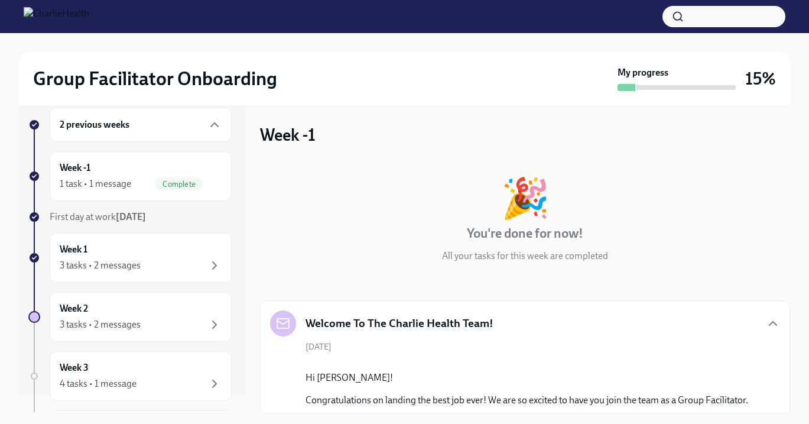
click at [128, 120] on h6 "2 previous weeks" at bounding box center [95, 124] width 70 height 13
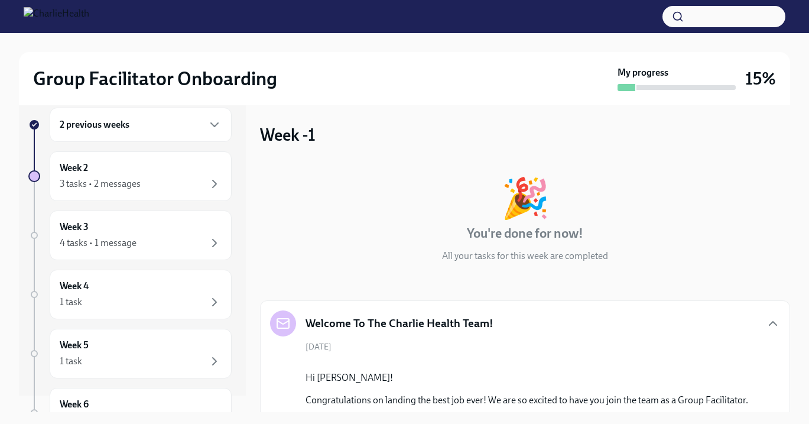
click at [128, 116] on div "2 previous weeks" at bounding box center [141, 125] width 182 height 34
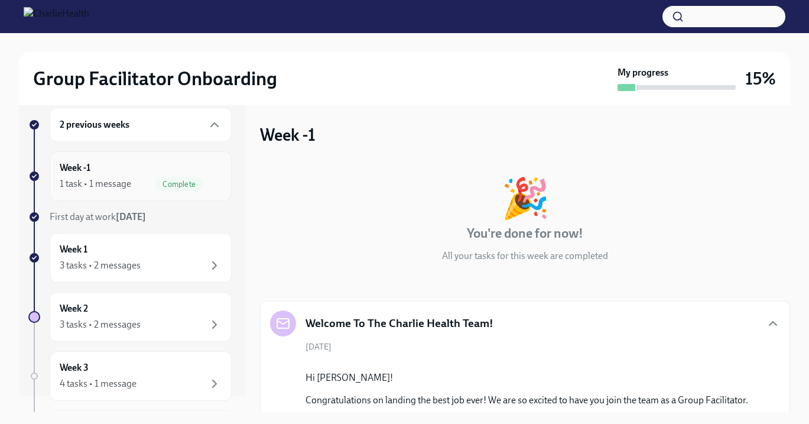
click at [127, 164] on div "Week -1 1 task • 1 message Complete" at bounding box center [141, 176] width 162 height 30
click at [80, 176] on div "Week -1 1 task • 1 message Complete" at bounding box center [141, 176] width 162 height 30
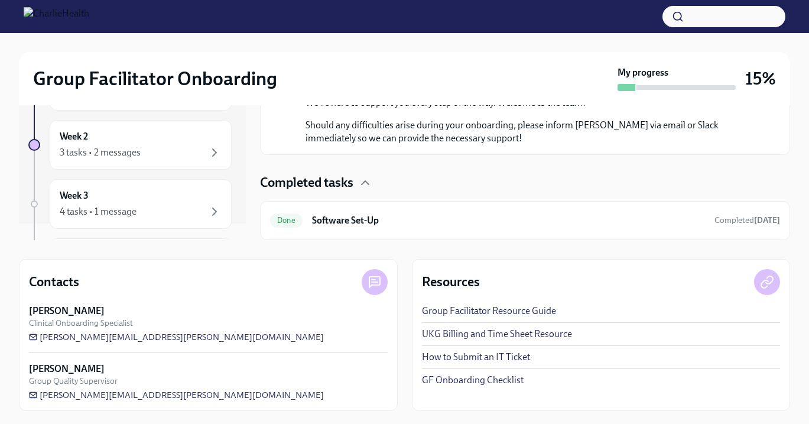
scroll to position [173, 0]
click at [296, 219] on span "Done" at bounding box center [286, 219] width 33 height 9
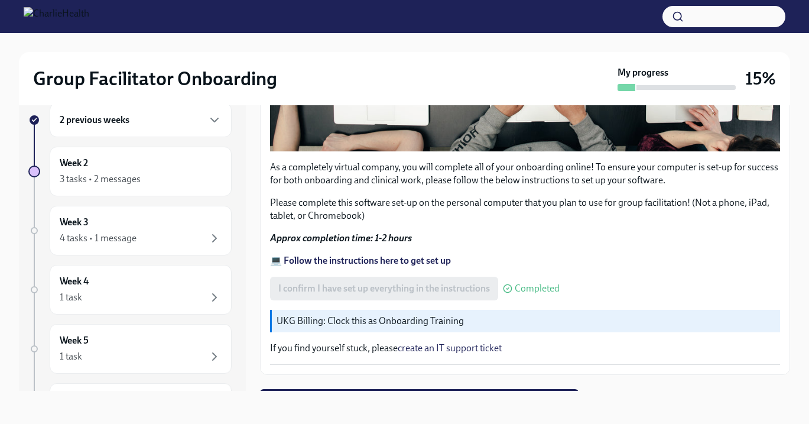
scroll to position [416, 0]
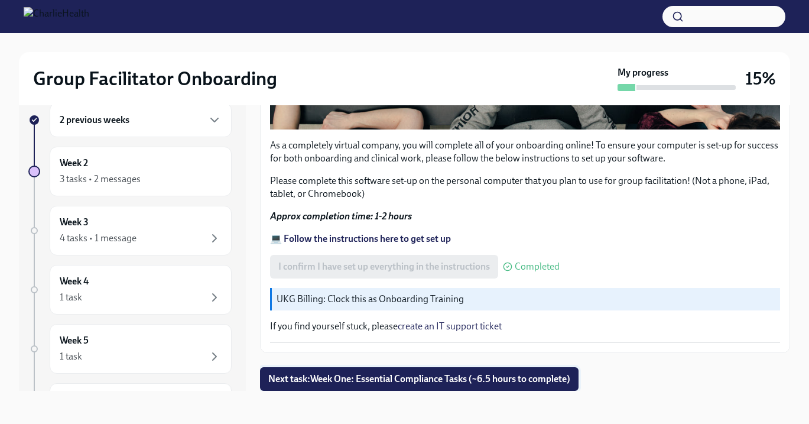
click at [396, 374] on span "Next task : Week One: Essential Compliance Tasks (~6.5 hours to complete)" at bounding box center [419, 379] width 302 height 12
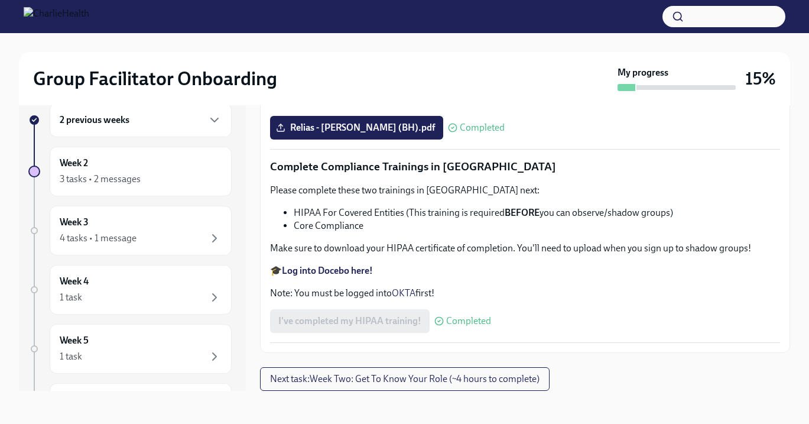
scroll to position [2854, 0]
click at [364, 376] on span "Next task : Week Two: Get To Know Your Role (~4 hours to complete)" at bounding box center [405, 379] width 270 height 12
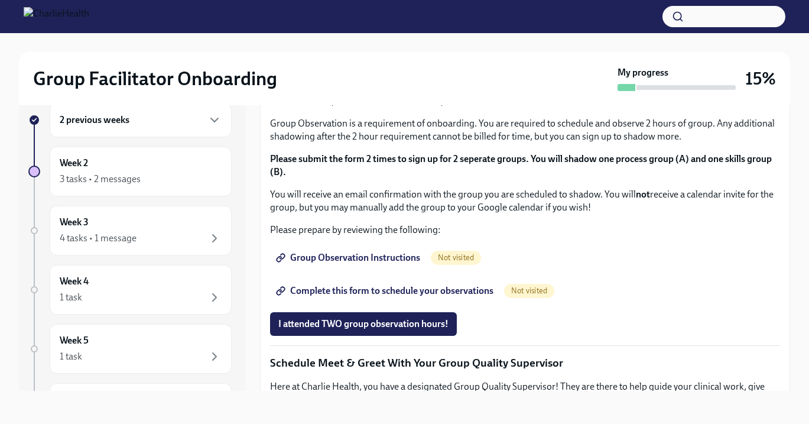
scroll to position [574, 0]
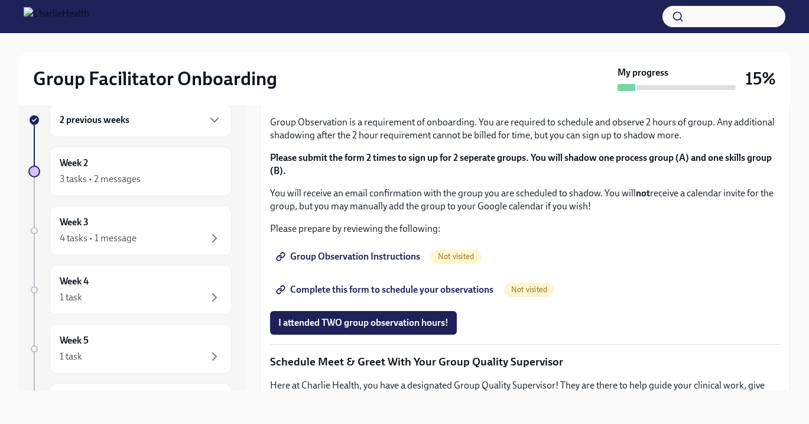
drag, startPoint x: 439, startPoint y: 234, endPoint x: 270, endPoint y: 231, distance: 169.1
click at [270, 231] on div "You've made it to Week Two of Charlie Health onboarding! Congratulations and th…" at bounding box center [525, 104] width 530 height 889
copy p "[URL][DOMAIN_NAME]"
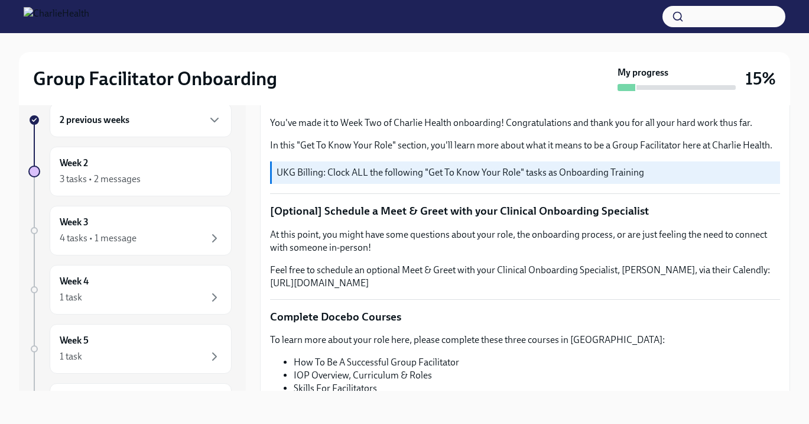
scroll to position [0, 0]
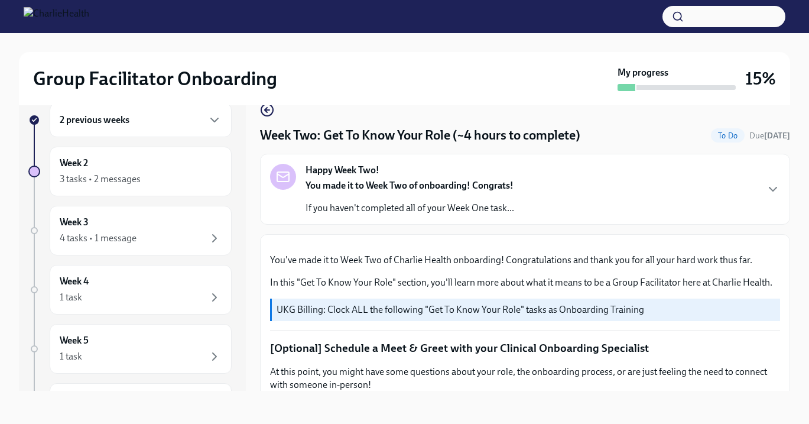
click at [114, 123] on h6 "2 previous weeks" at bounding box center [95, 120] width 70 height 13
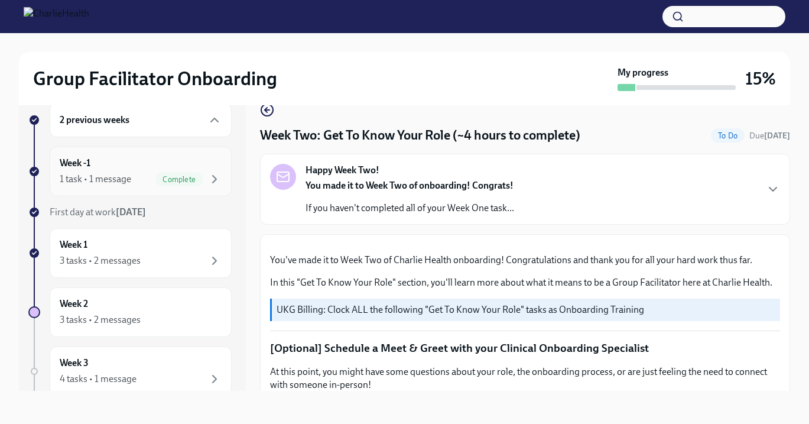
click at [79, 167] on h6 "Week -1" at bounding box center [75, 163] width 31 height 13
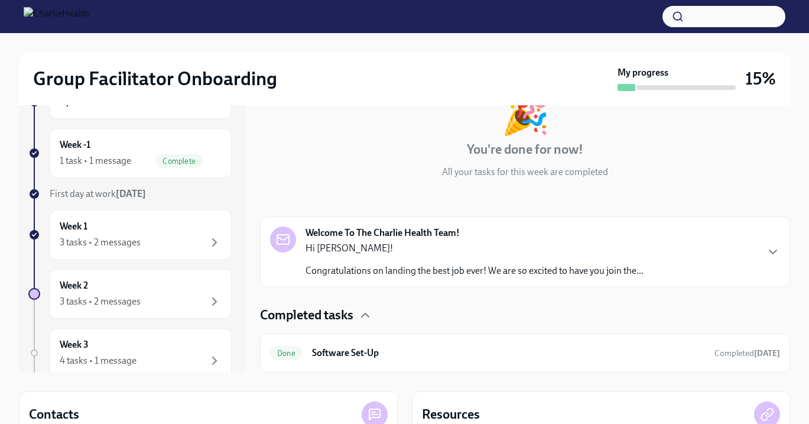
scroll to position [57, 0]
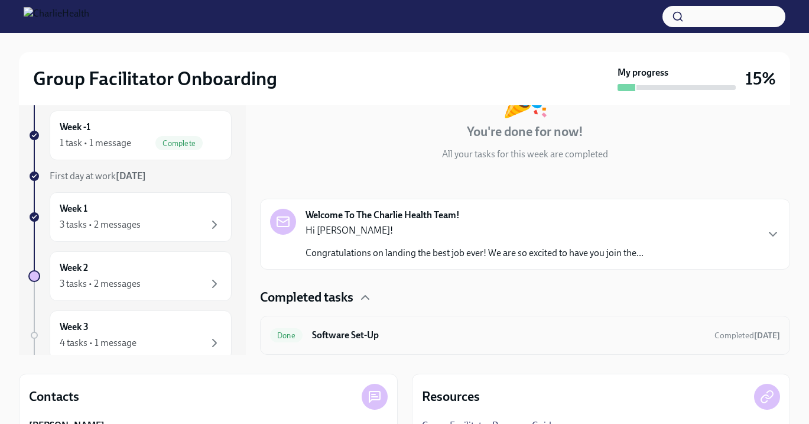
click at [299, 331] on span "Done" at bounding box center [286, 335] width 33 height 9
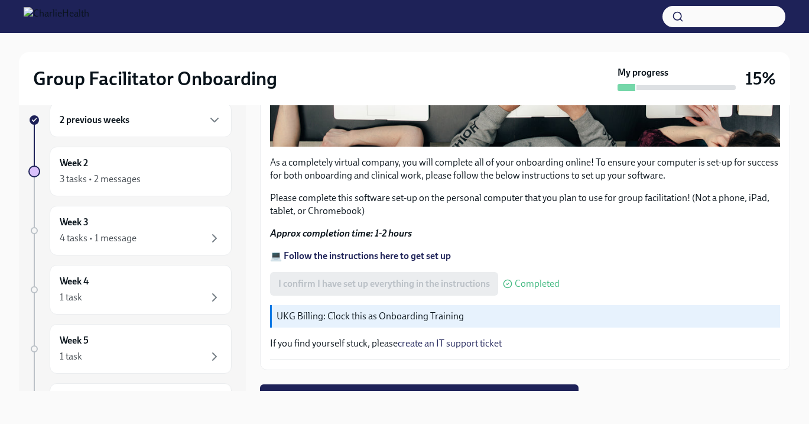
scroll to position [416, 0]
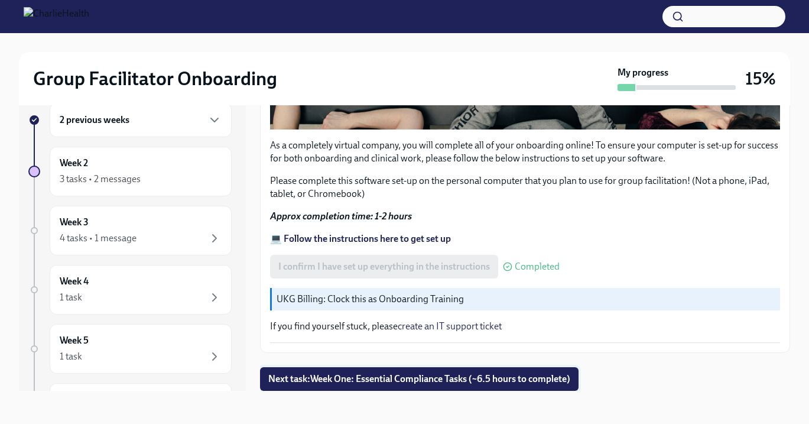
click at [419, 381] on span "Next task : Week One: Essential Compliance Tasks (~6.5 hours to complete)" at bounding box center [419, 379] width 302 height 12
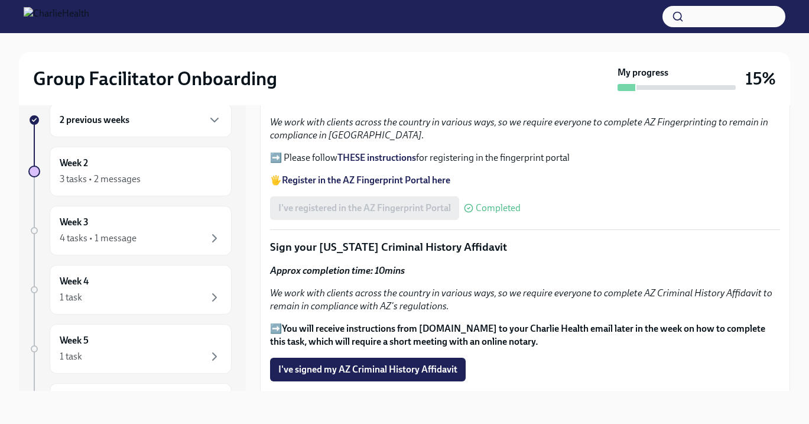
scroll to position [1261, 0]
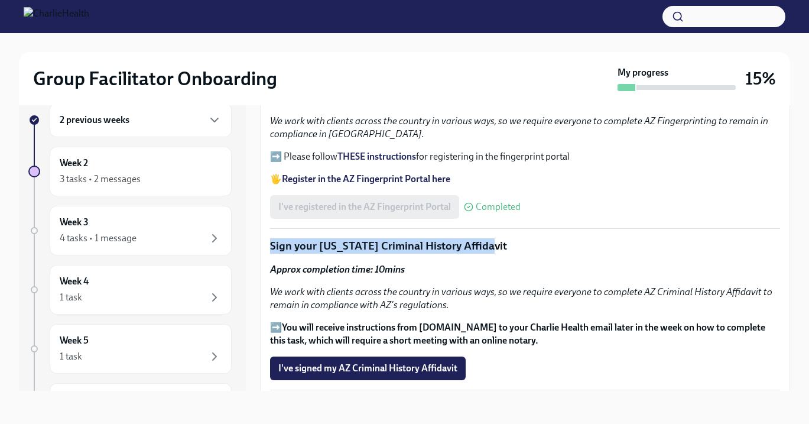
drag, startPoint x: 269, startPoint y: 243, endPoint x: 480, endPoint y: 252, distance: 211.3
click at [480, 252] on div "Welcome to your essential compliance tasks list! Offering virtual mental health…" at bounding box center [525, 63] width 530 height 2225
click at [480, 252] on p "Sign your [US_STATE] Criminal History Affidavit" at bounding box center [525, 245] width 510 height 15
drag, startPoint x: 488, startPoint y: 247, endPoint x: 317, endPoint y: 245, distance: 170.3
click at [317, 245] on p "Sign your [US_STATE] Criminal History Affidavit" at bounding box center [525, 245] width 510 height 15
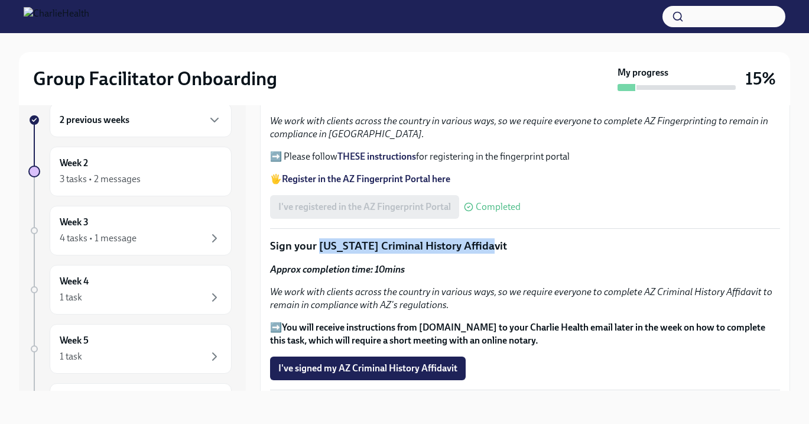
copy p "[US_STATE] Criminal History Affidavit"
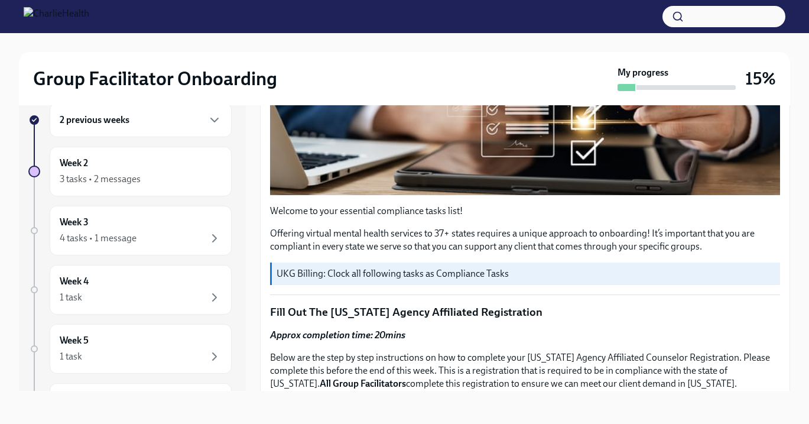
scroll to position [326, 0]
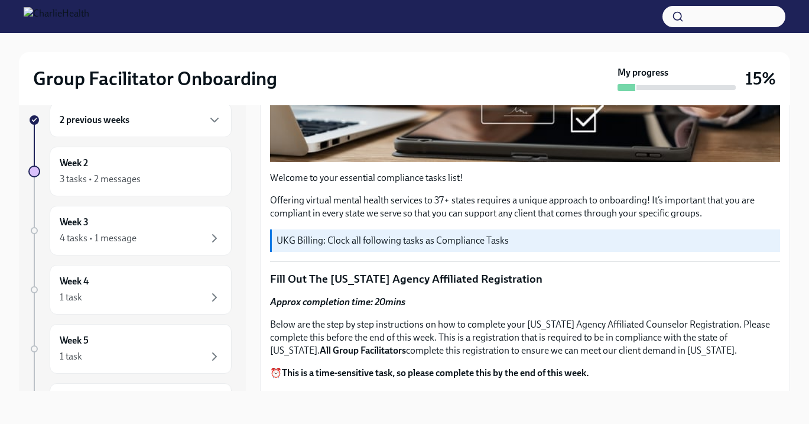
click at [408, 234] on p "UKG Billing: Clock all following tasks as Compliance Tasks" at bounding box center [526, 240] width 499 height 13
click at [401, 241] on p "UKG Billing: Clock all following tasks as Compliance Tasks" at bounding box center [526, 240] width 499 height 13
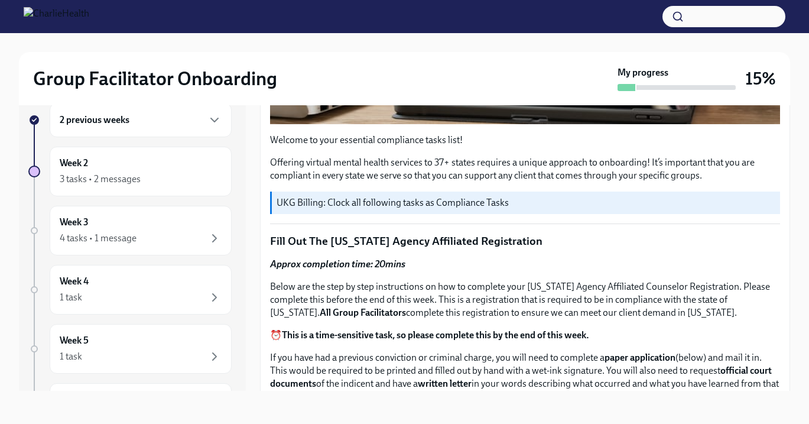
click at [330, 203] on p "UKG Billing: Clock all following tasks as Compliance Tasks" at bounding box center [526, 202] width 499 height 13
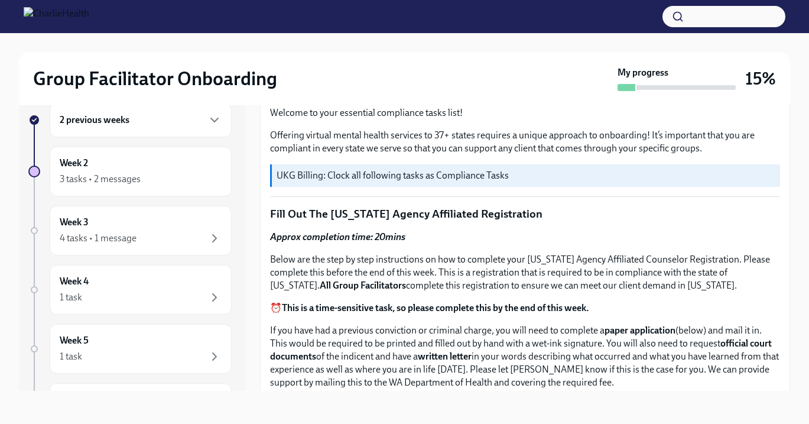
scroll to position [0, 0]
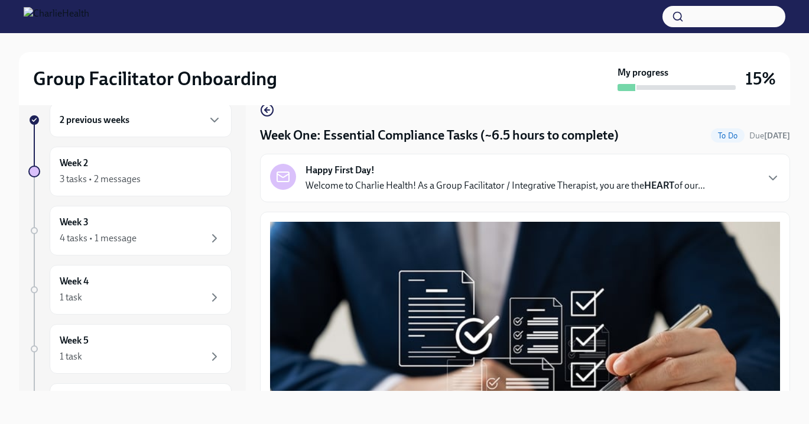
click at [431, 181] on p "Welcome to Charlie Health! As a Group Facilitator / Integrative Therapist, you …" at bounding box center [506, 185] width 400 height 13
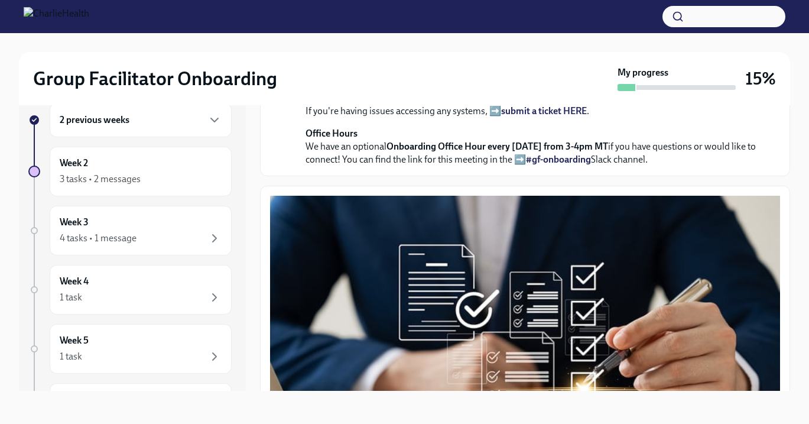
scroll to position [335, 0]
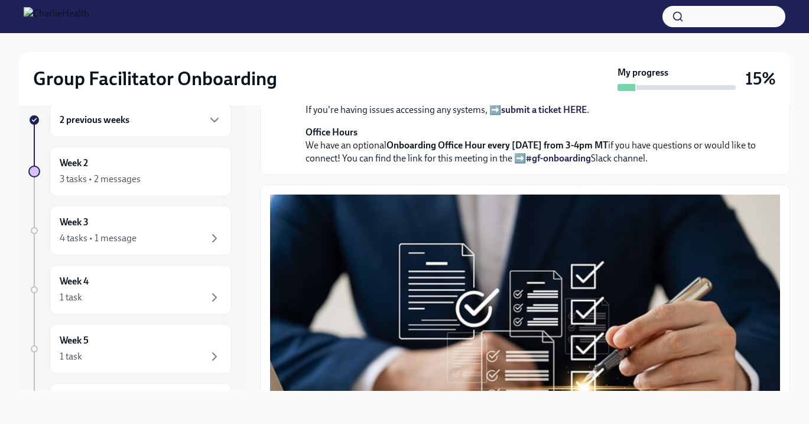
click at [426, 12] on strong "view the FULL onboarding plan HERE" at bounding box center [490, 6] width 154 height 11
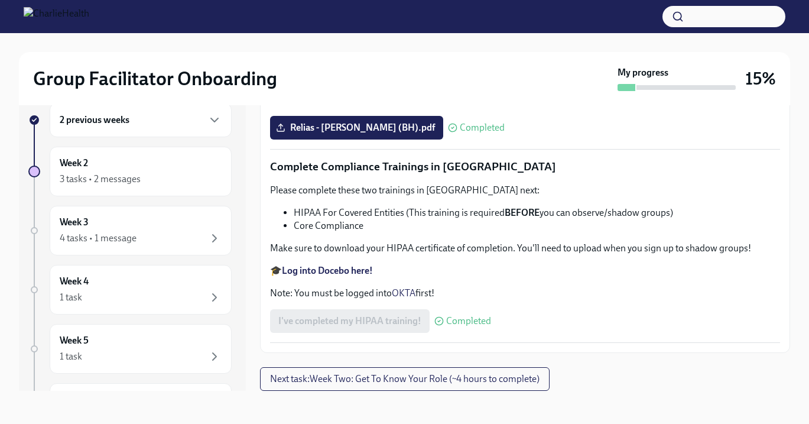
scroll to position [3354, 0]
